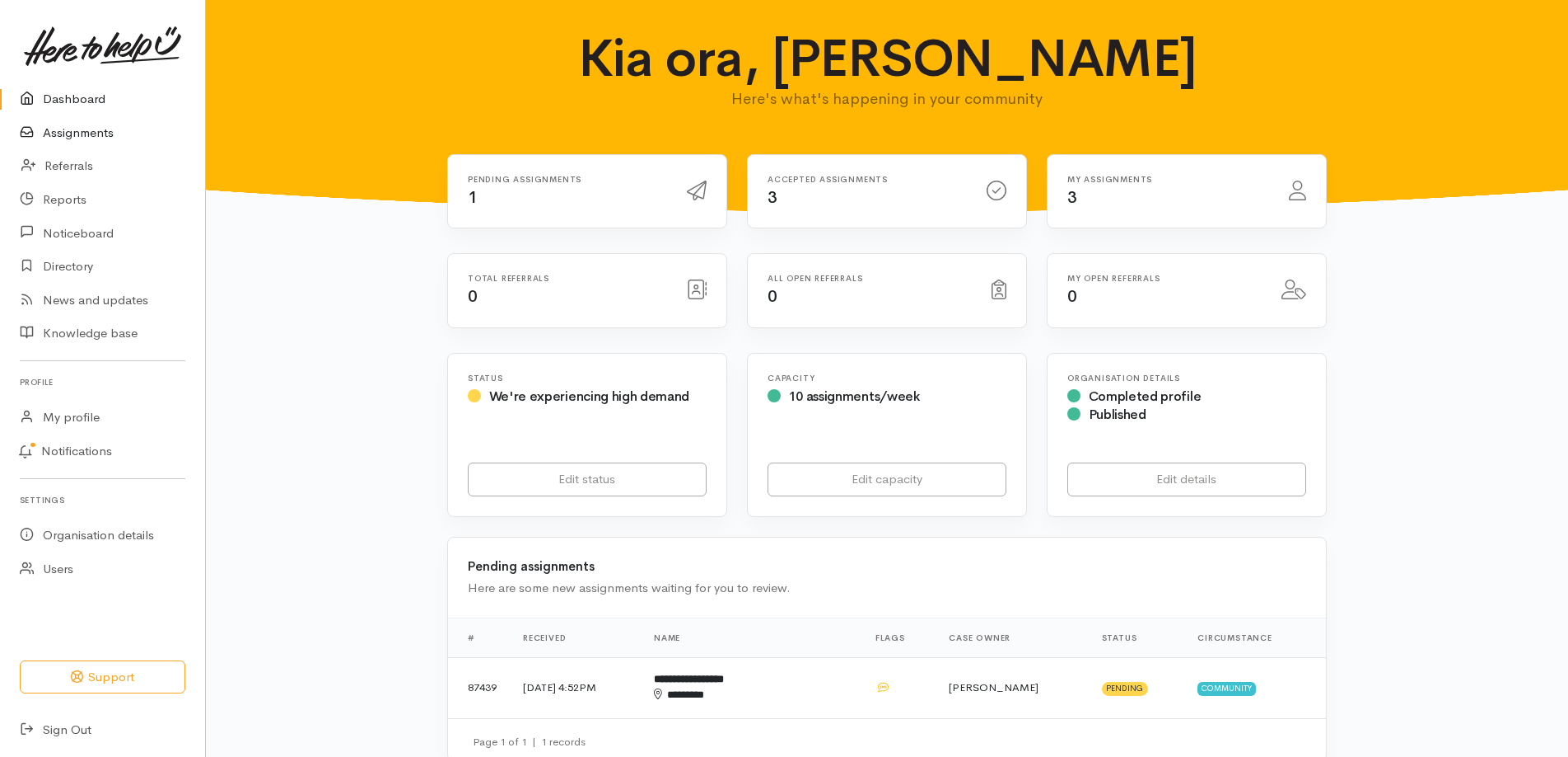
click at [81, 144] on link "Assignments" at bounding box center [103, 133] width 205 height 34
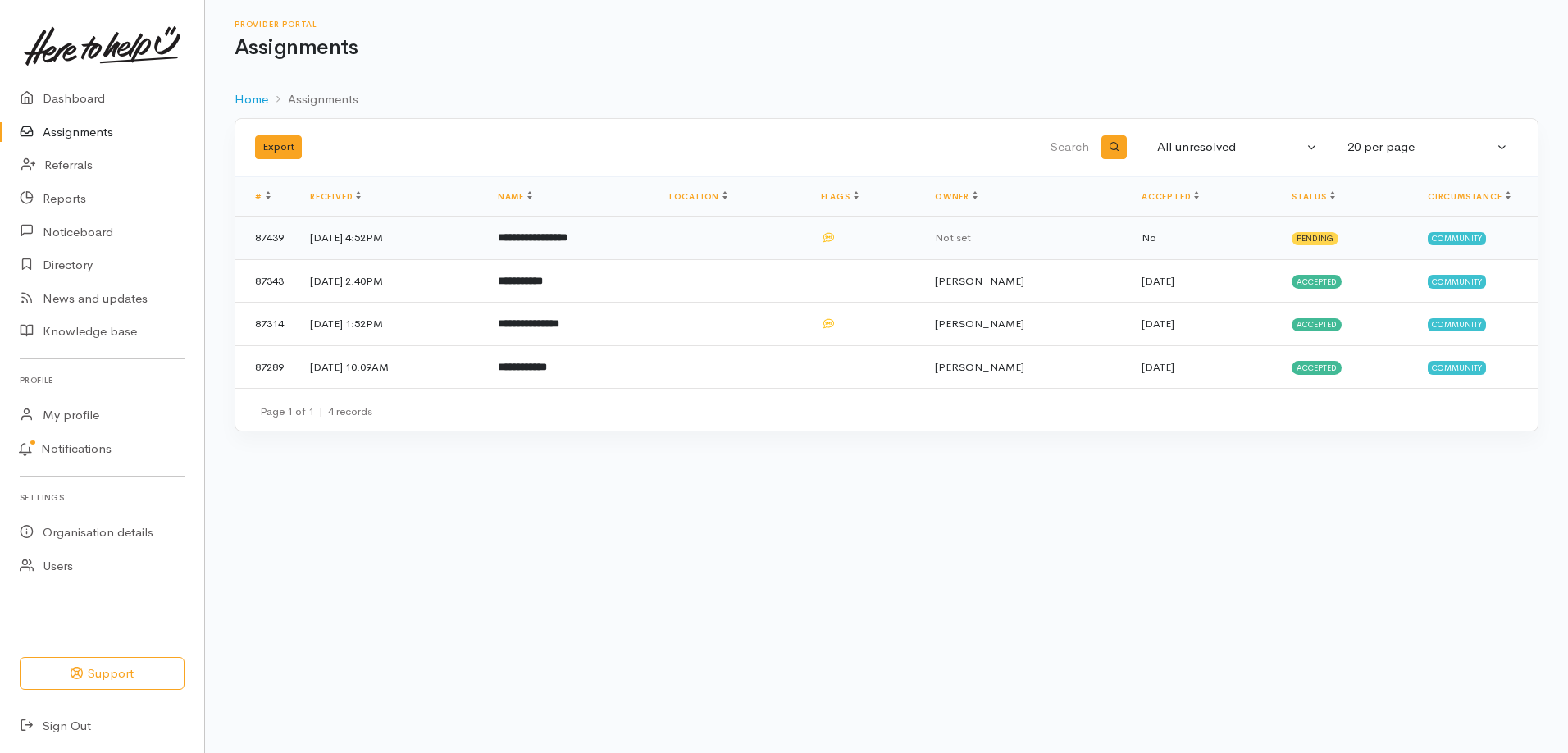
click at [564, 242] on b "**********" at bounding box center [533, 237] width 69 height 11
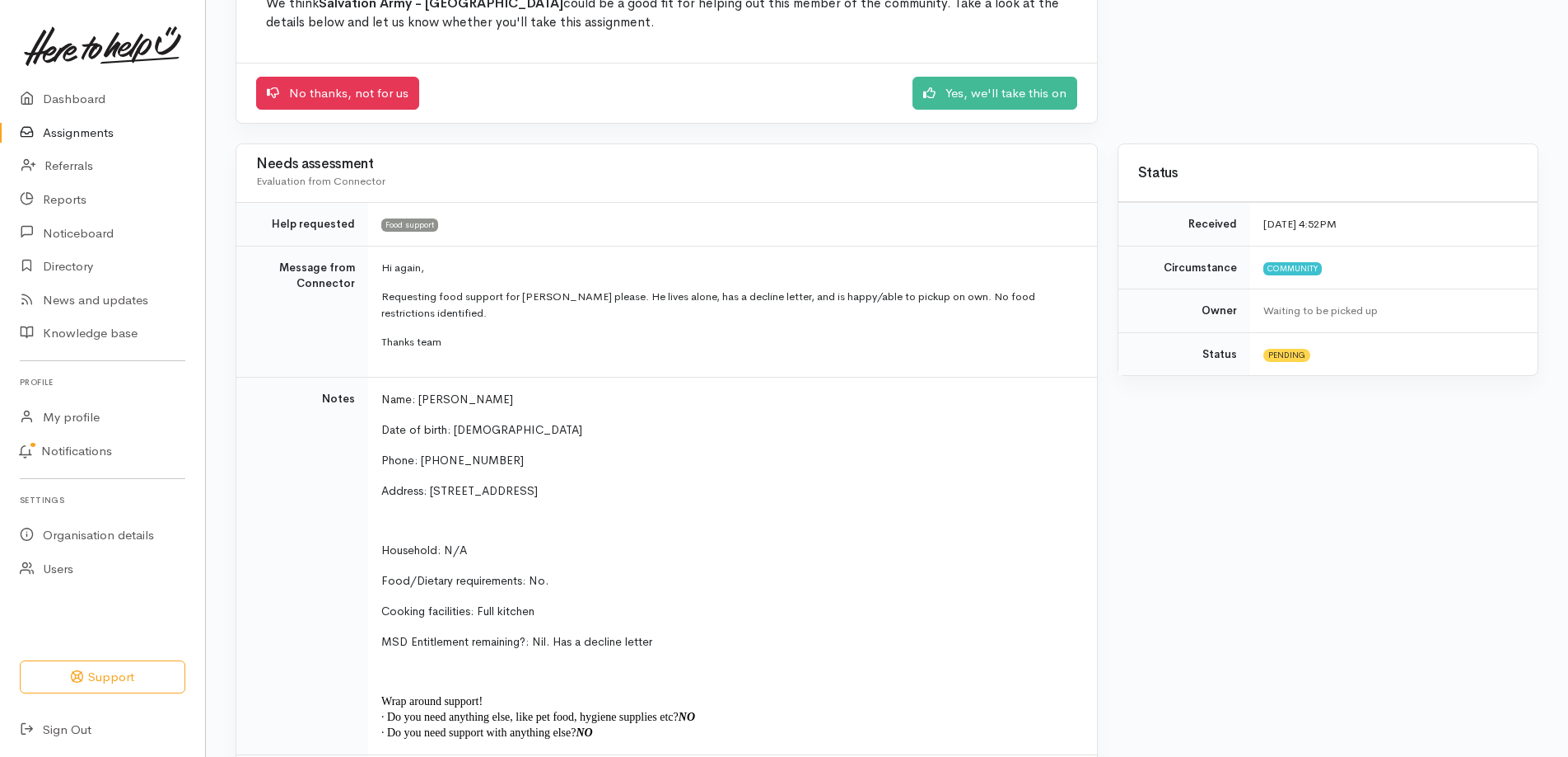
scroll to position [165, 0]
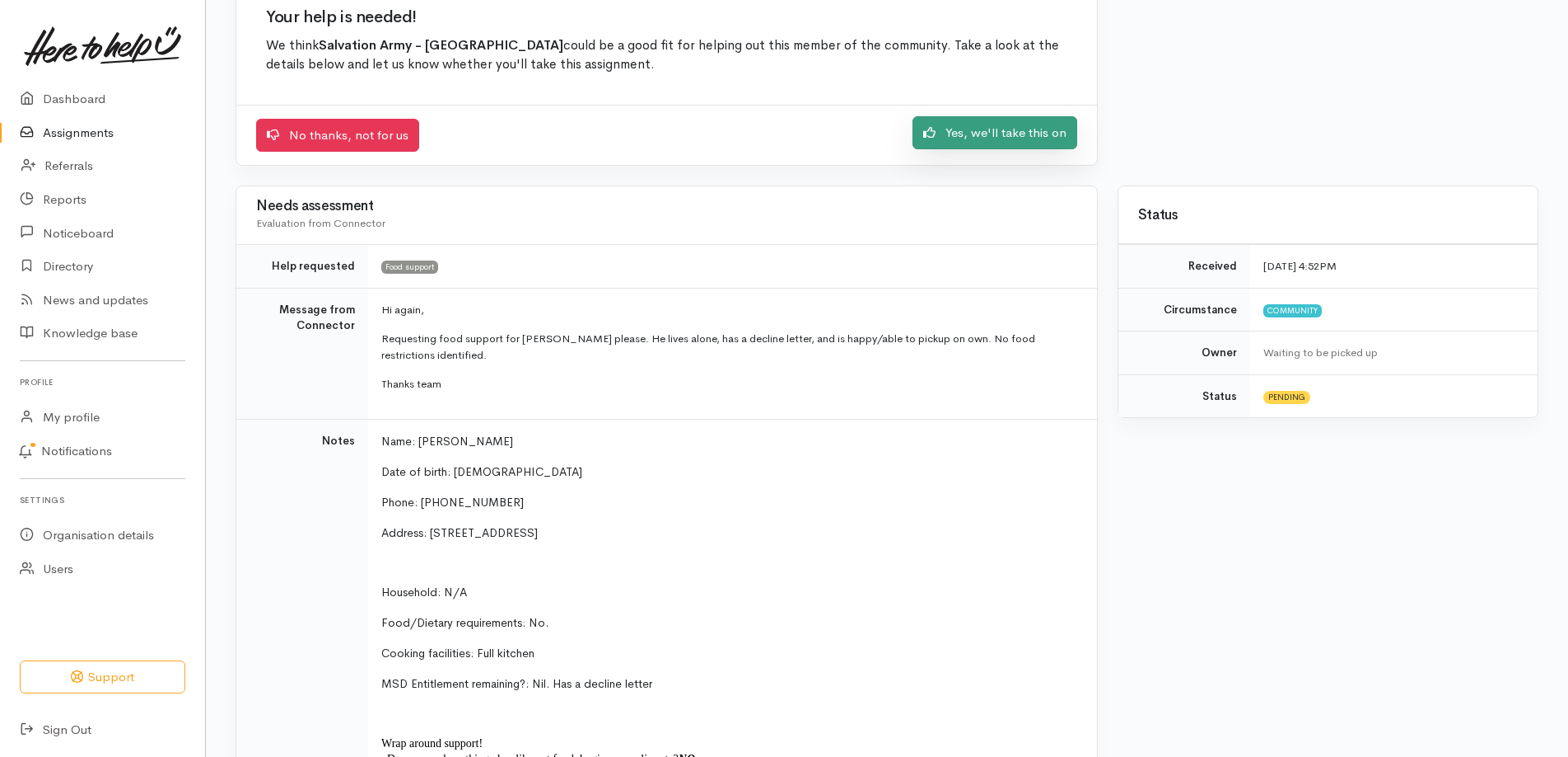
click at [995, 150] on link "Yes, we'll take this on" at bounding box center [995, 133] width 165 height 34
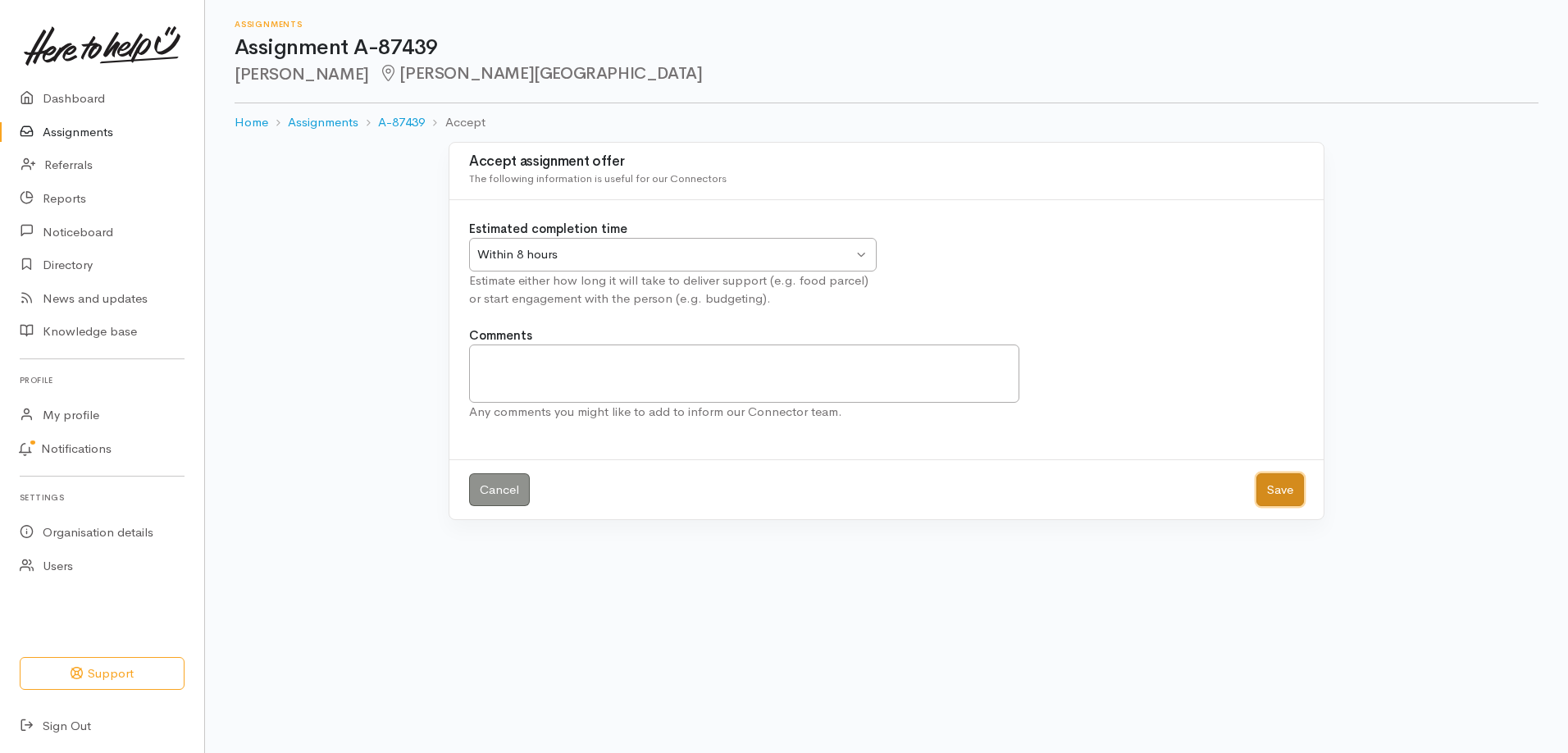
click at [1273, 507] on button "Save" at bounding box center [1281, 490] width 47 height 34
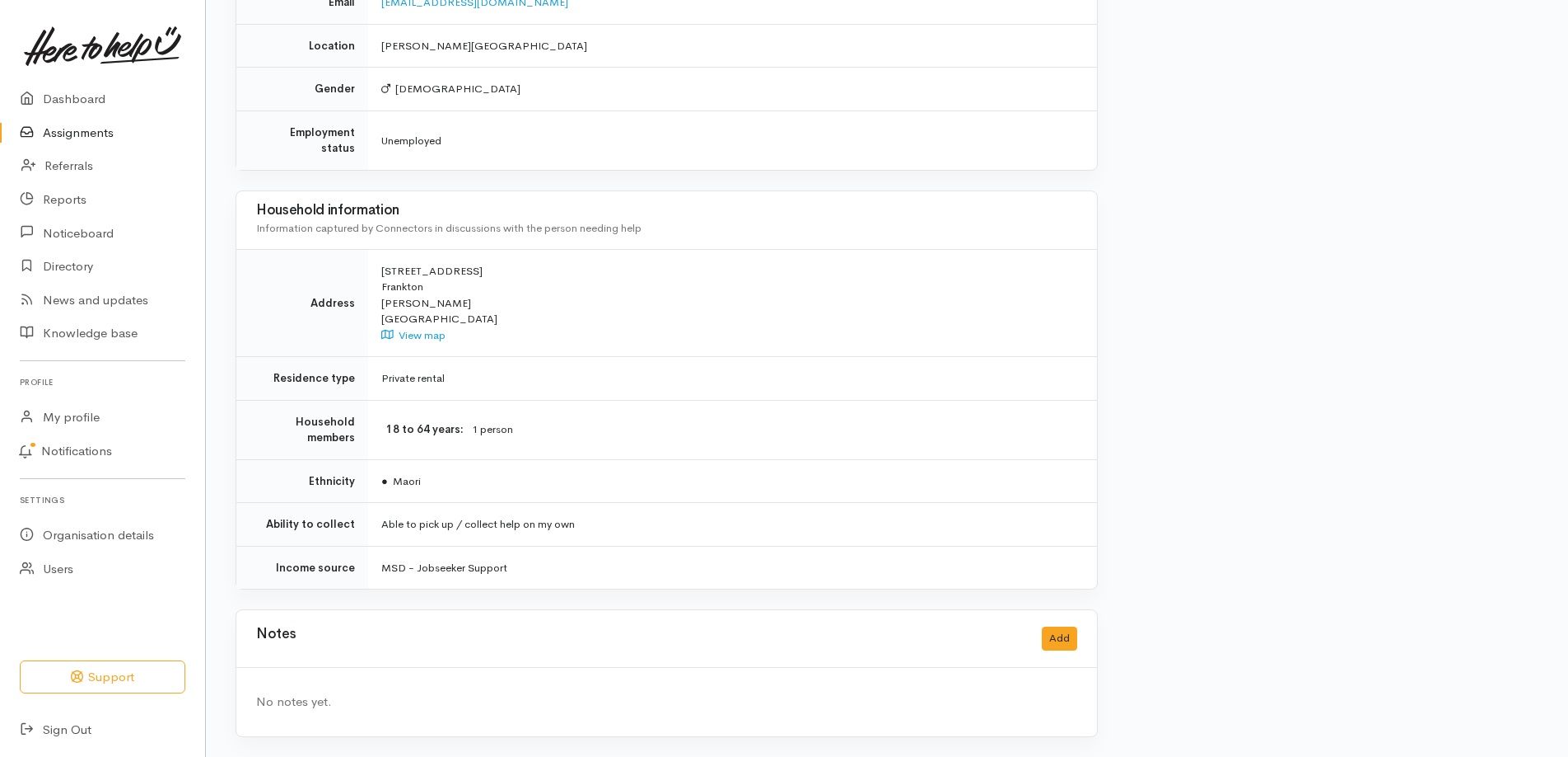
scroll to position [1161, 0]
click at [1061, 626] on button "Add" at bounding box center [1060, 638] width 36 height 24
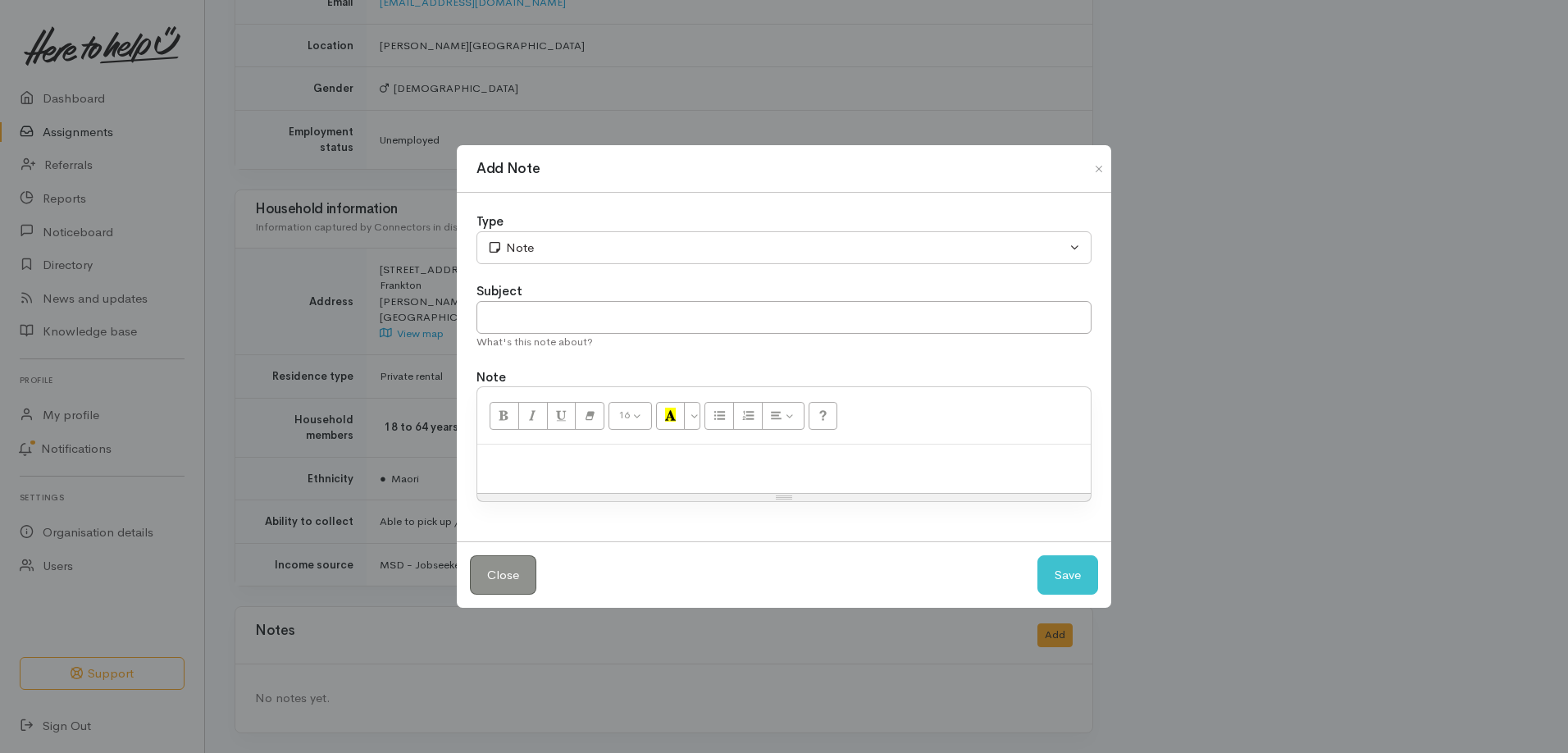
click at [618, 471] on p at bounding box center [784, 461] width 597 height 19
click at [1067, 591] on button "Save" at bounding box center [1068, 575] width 61 height 40
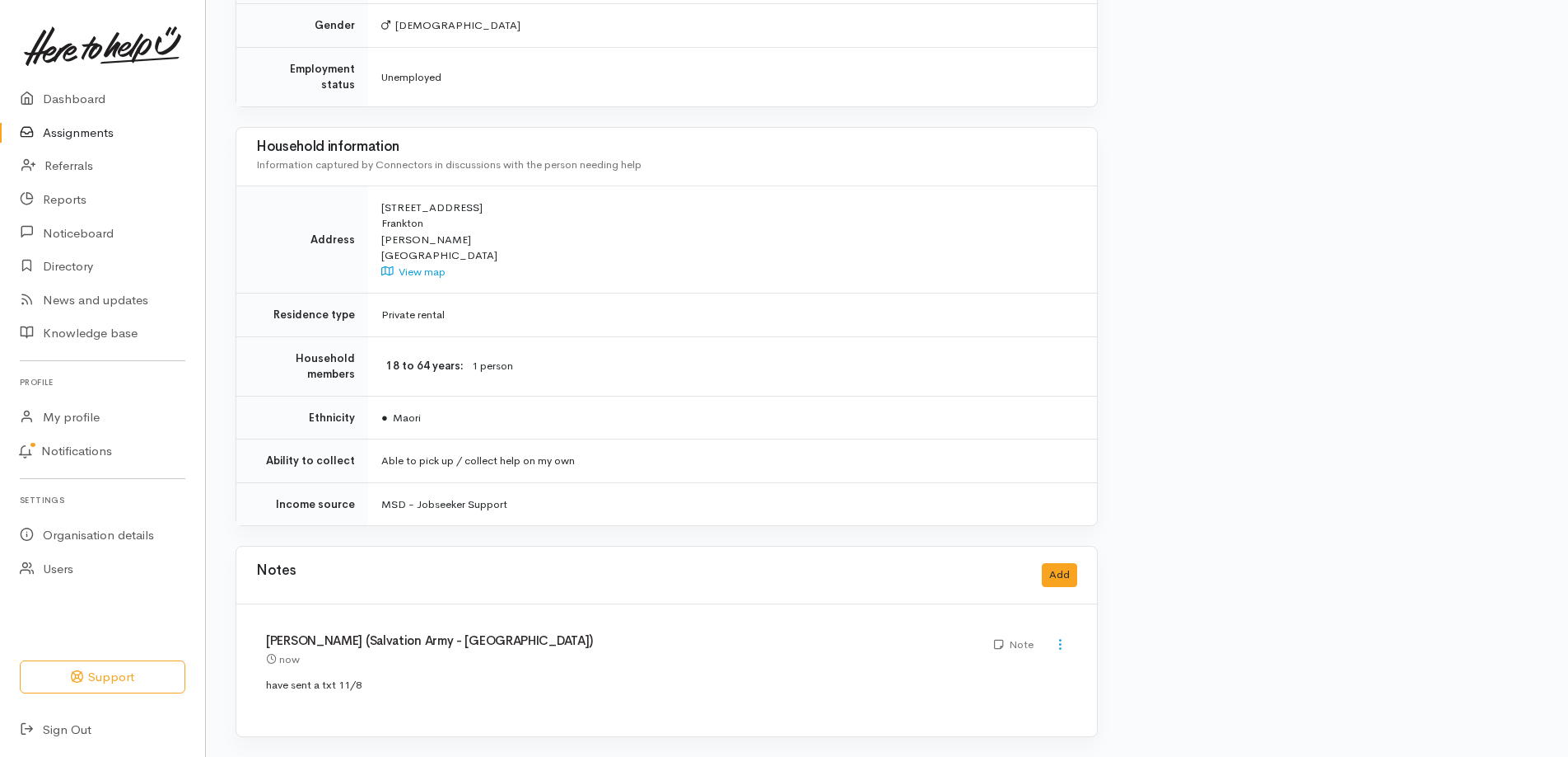
click at [87, 146] on link "Assignments" at bounding box center [103, 133] width 205 height 34
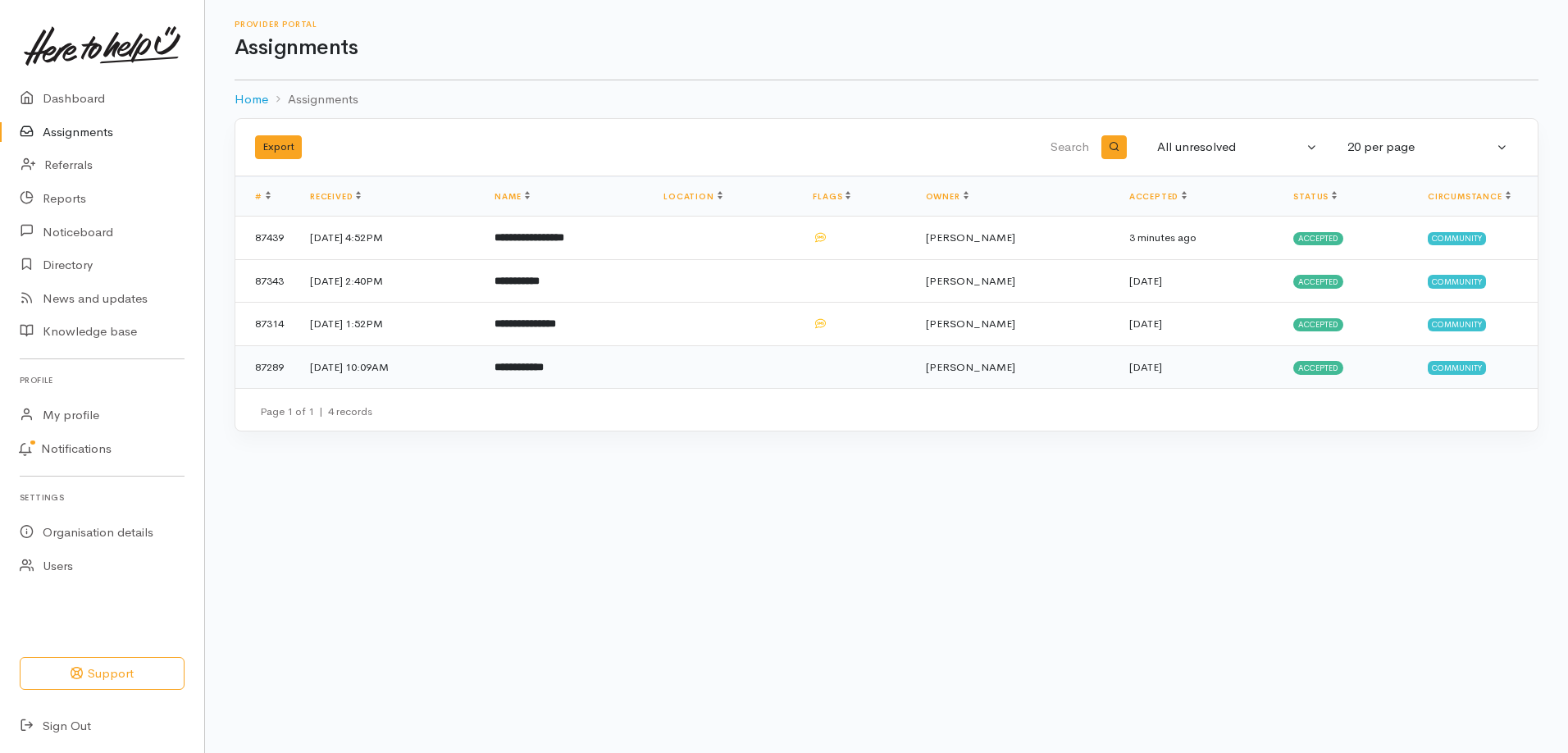
click at [542, 372] on b "**********" at bounding box center [519, 367] width 49 height 11
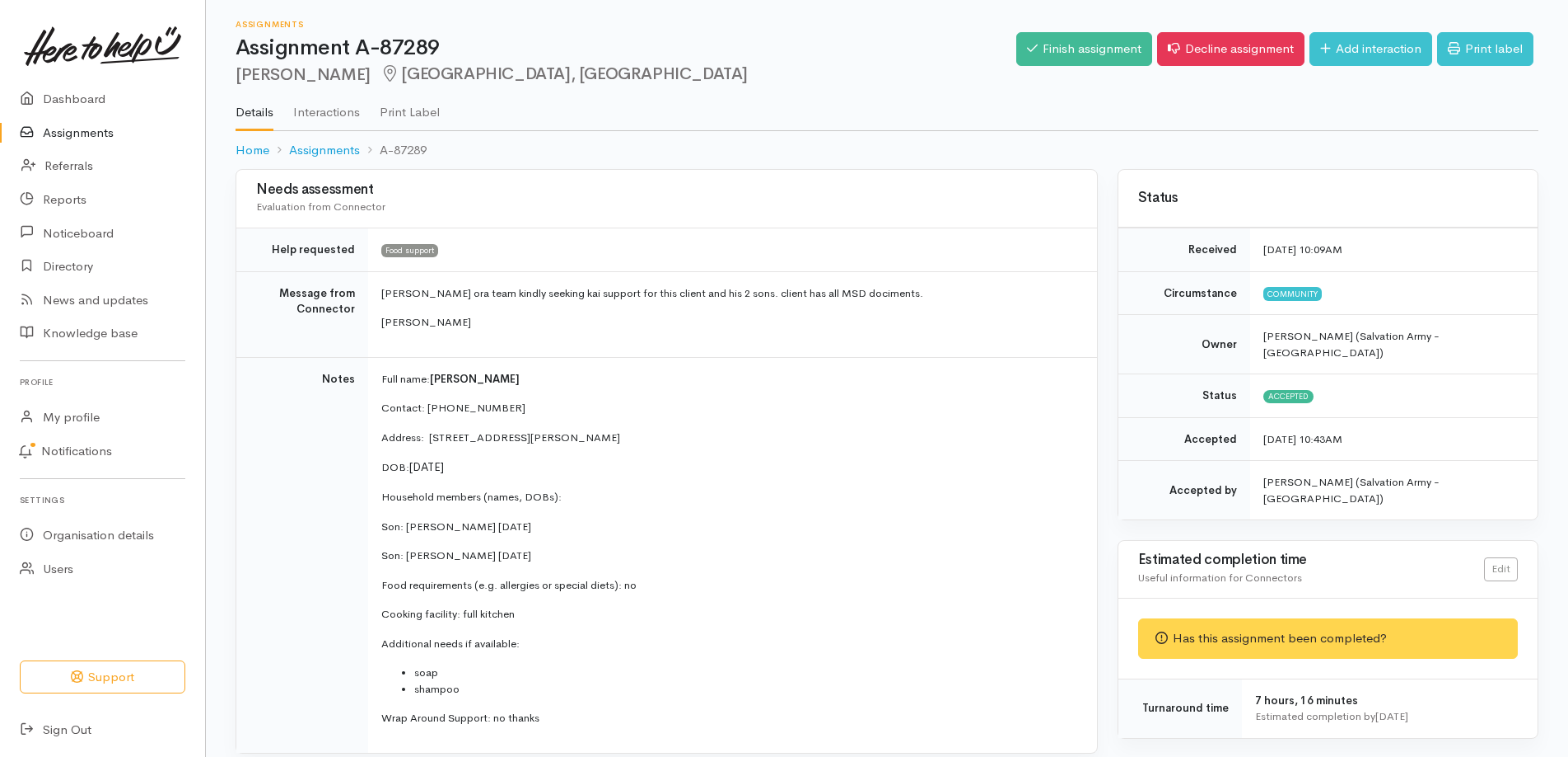
click at [58, 137] on link "Assignments" at bounding box center [103, 133] width 205 height 34
